Goal: Information Seeking & Learning: Learn about a topic

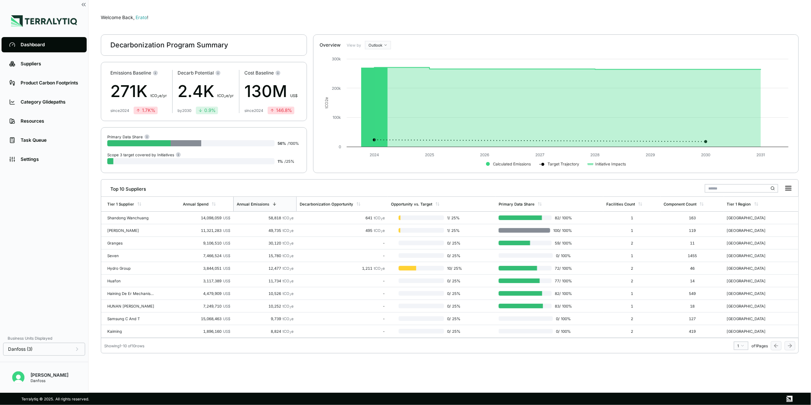
click at [504, 11] on main "Welcome Back, Erato ! Decarbonization Program Summary Emissions Baseline 271K t…" at bounding box center [450, 196] width 722 height 392
click at [37, 67] on link "Suppliers" at bounding box center [44, 63] width 85 height 15
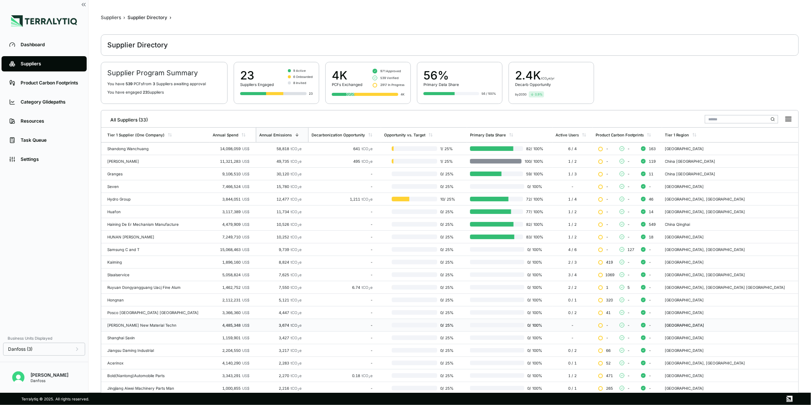
scroll to position [69, 0]
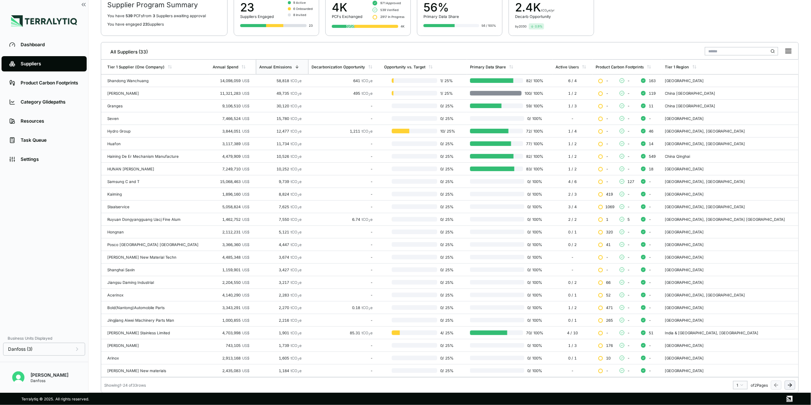
click at [789, 386] on icon at bounding box center [790, 385] width 6 height 6
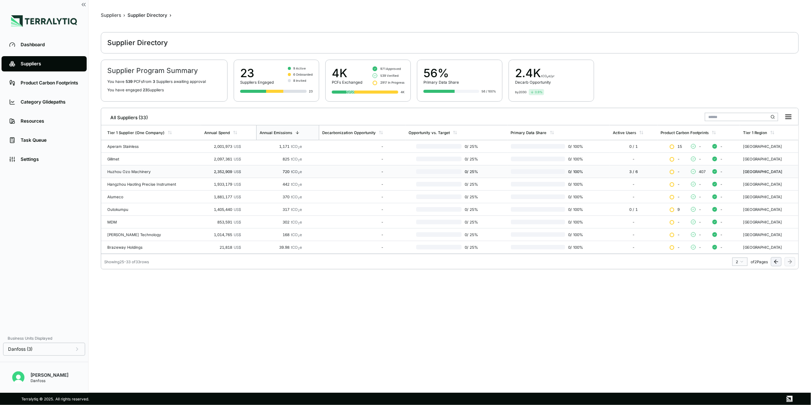
click at [194, 174] on td "Huzhou Ozo Machinery" at bounding box center [151, 171] width 100 height 13
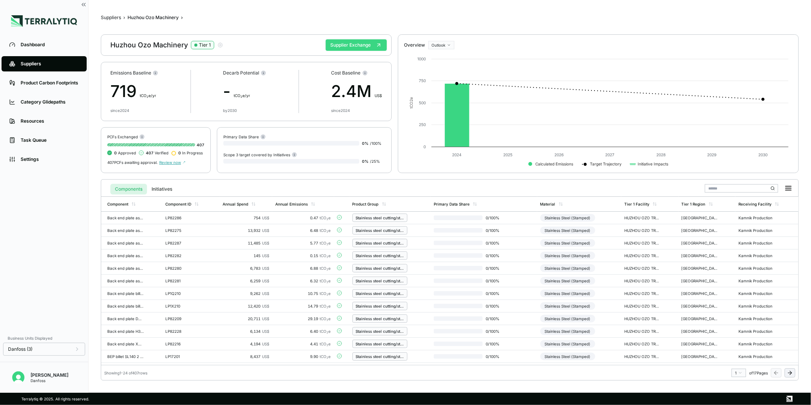
click at [340, 46] on button "Supplier Exchange" at bounding box center [356, 44] width 61 height 11
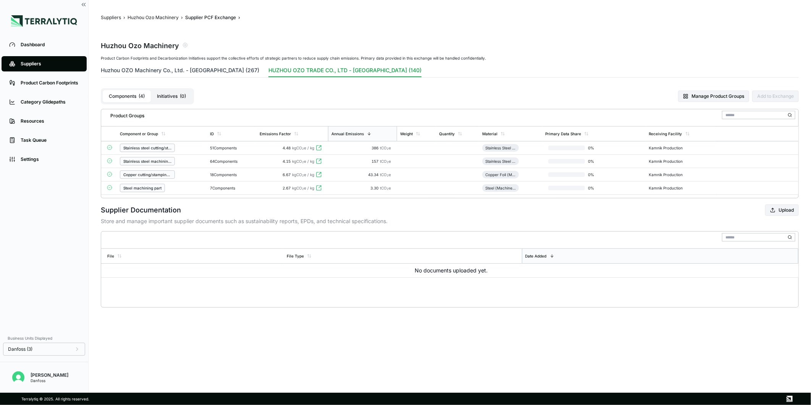
click at [207, 73] on button "Huzhou OZO Machinery Co., Ltd. - China (267)" at bounding box center [180, 71] width 158 height 11
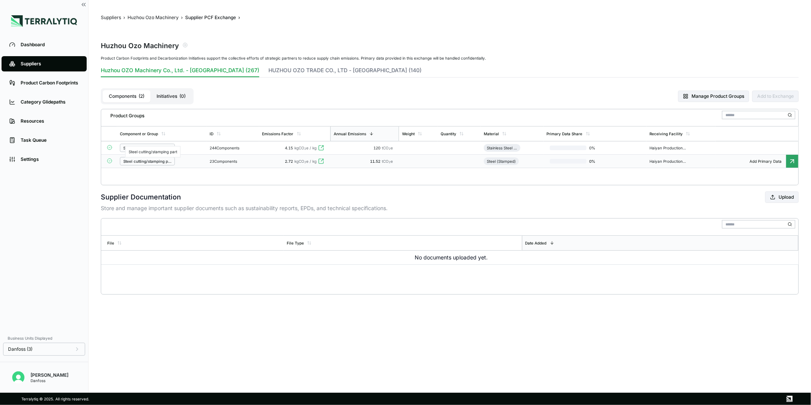
click at [161, 159] on div "Steel cutting/stamping part" at bounding box center [147, 161] width 48 height 5
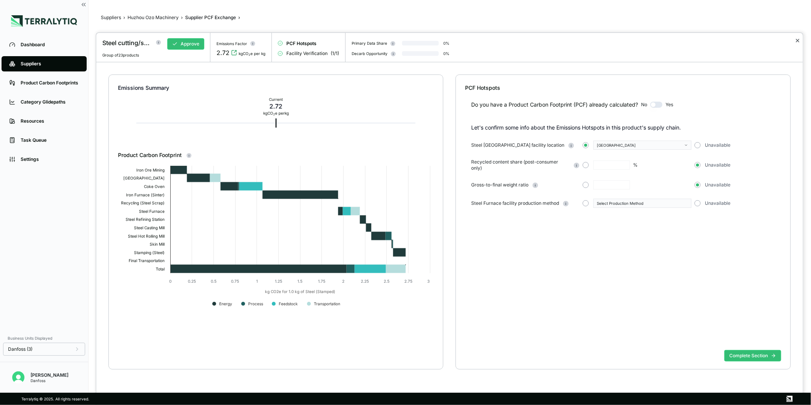
click at [798, 39] on button "✕" at bounding box center [797, 40] width 5 height 9
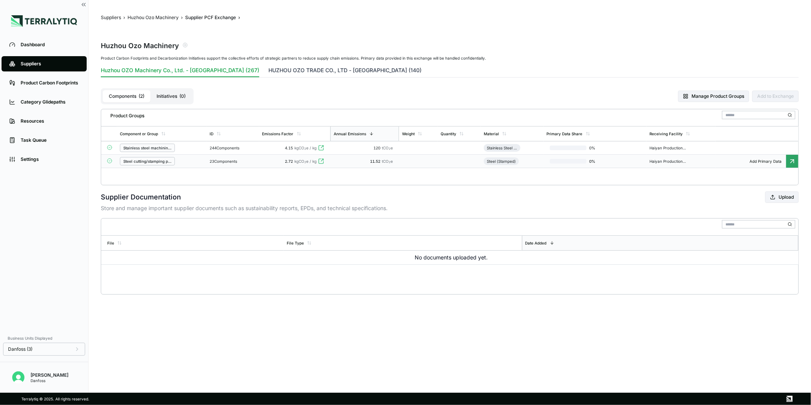
click at [272, 66] on button "HUZHOU OZO TRADE CO., LTD - China (140)" at bounding box center [344, 71] width 153 height 11
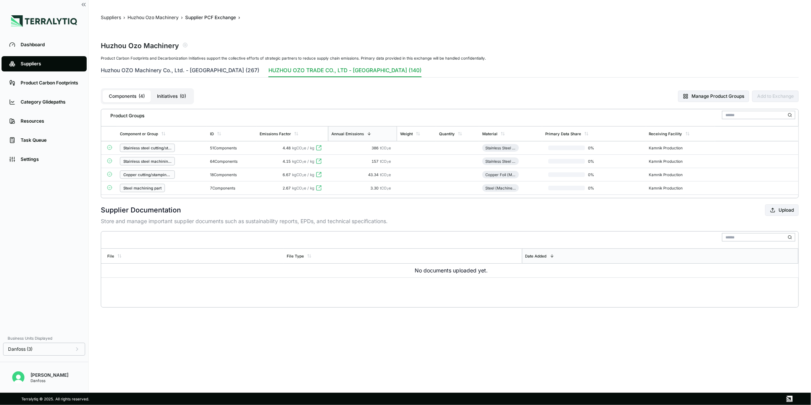
click at [196, 70] on button "Huzhou OZO Machinery Co., Ltd. - China (267)" at bounding box center [180, 71] width 158 height 11
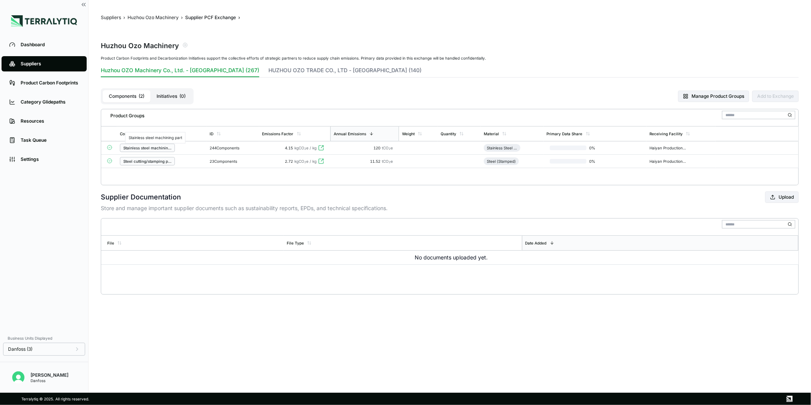
click at [165, 148] on div "Stainless steel machining part" at bounding box center [147, 147] width 48 height 5
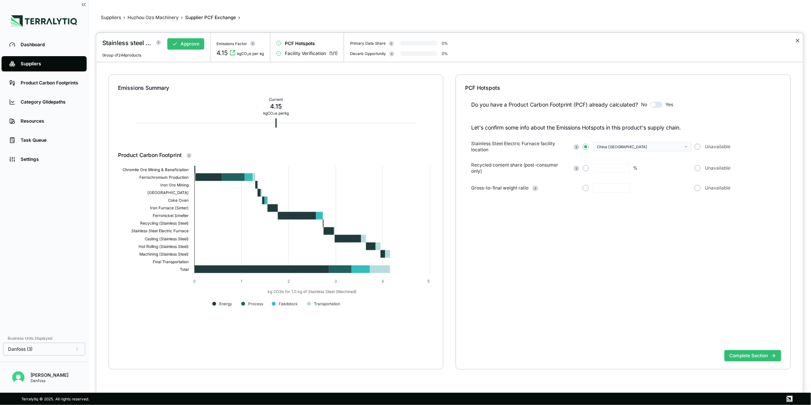
click at [795, 39] on button "✕" at bounding box center [797, 40] width 5 height 9
